Goal: Information Seeking & Learning: Compare options

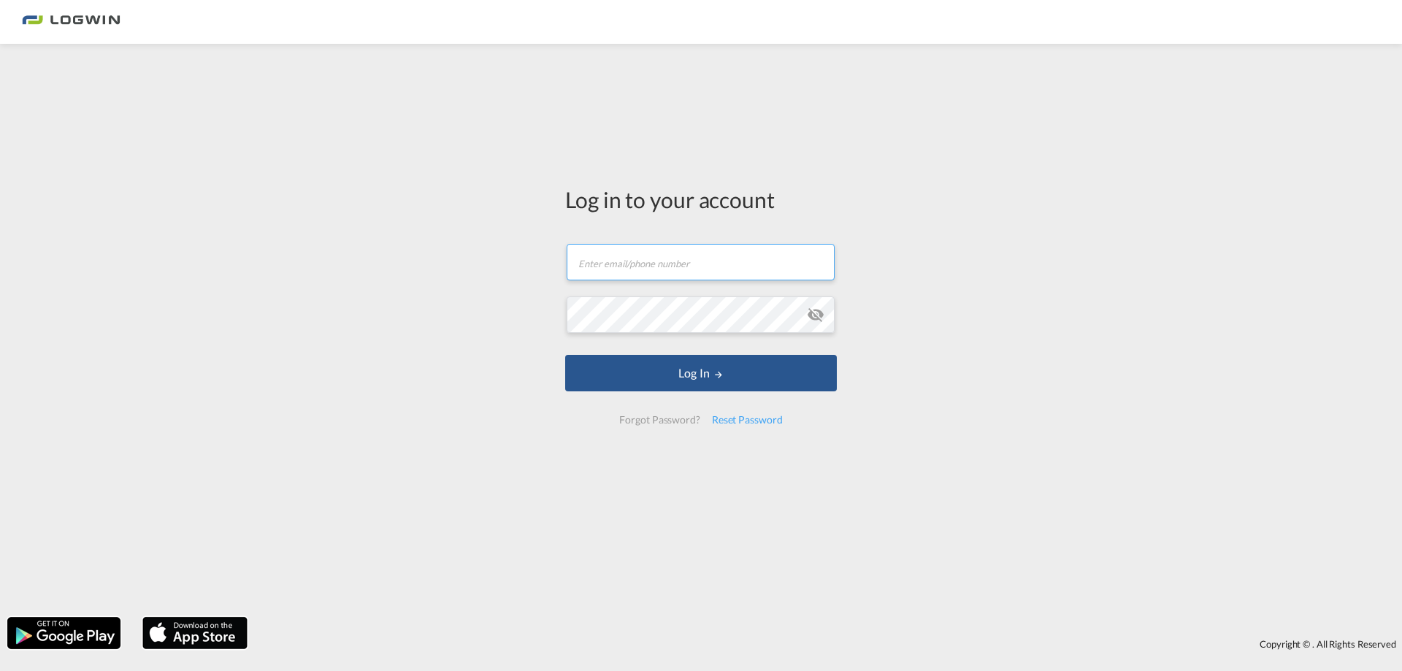
drag, startPoint x: 703, startPoint y: 251, endPoint x: 767, endPoint y: 272, distance: 67.0
click at [703, 251] on input "text" at bounding box center [701, 262] width 268 height 37
type input "[PERSON_NAME][EMAIL_ADDRESS][DOMAIN_NAME]"
click at [565, 355] on button "Log In" at bounding box center [701, 373] width 272 height 37
